Goal: Check status: Check status

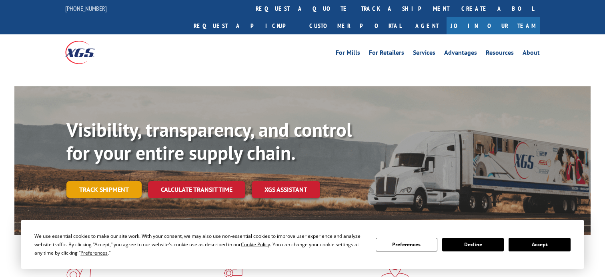
click at [101, 181] on link "Track shipment" at bounding box center [103, 189] width 75 height 17
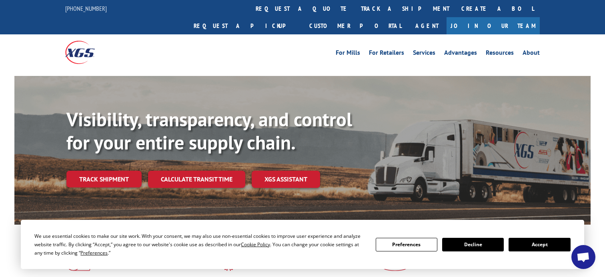
click at [541, 247] on button "Accept" at bounding box center [540, 245] width 62 height 14
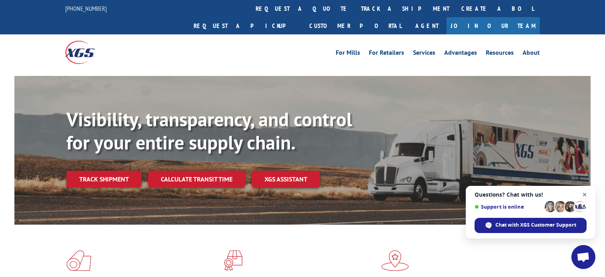
click at [587, 193] on span "Open chat" at bounding box center [585, 195] width 10 height 10
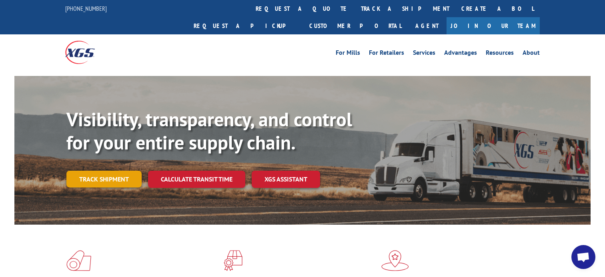
click at [100, 171] on link "Track shipment" at bounding box center [103, 179] width 75 height 17
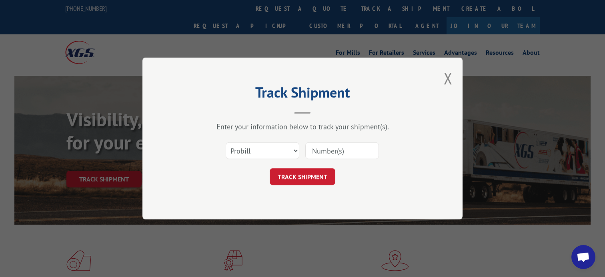
click at [325, 148] on input at bounding box center [342, 150] width 74 height 17
paste input "17592450"
type input "17592450"
click at [305, 176] on button "TRACK SHIPMENT" at bounding box center [303, 176] width 66 height 17
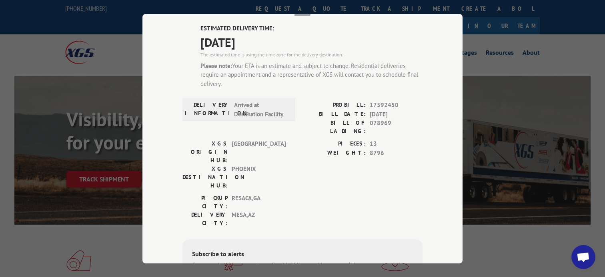
scroll to position [40, 0]
